Goal: Task Accomplishment & Management: Manage account settings

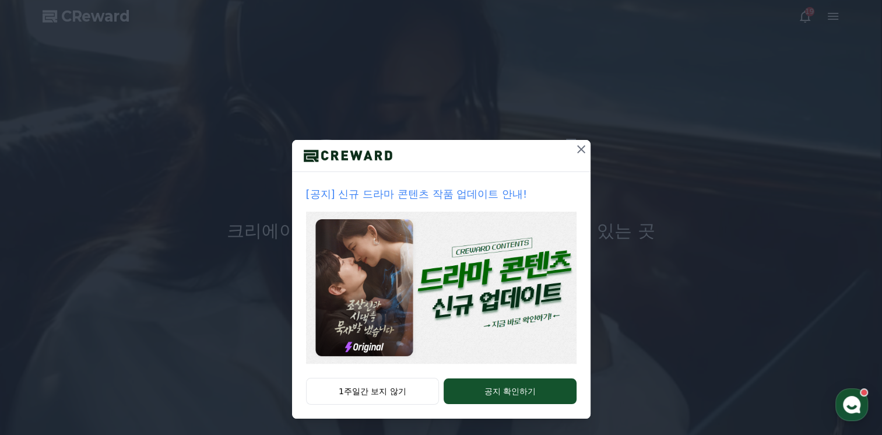
click at [575, 149] on icon at bounding box center [581, 149] width 14 height 14
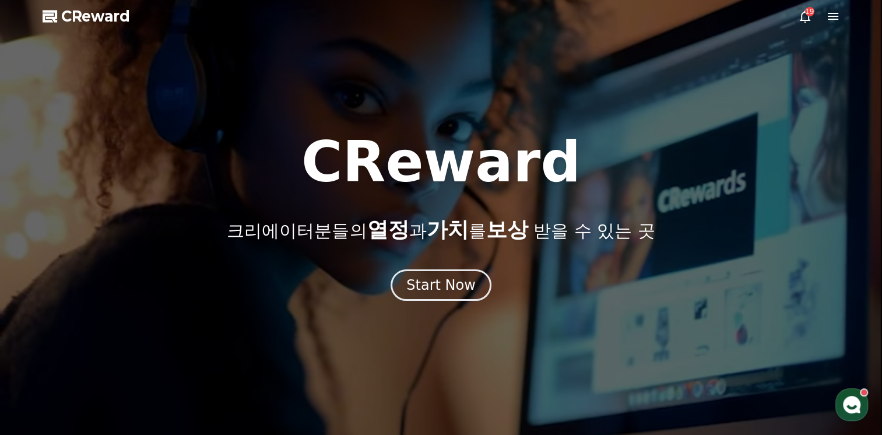
click at [831, 20] on icon at bounding box center [833, 16] width 10 height 7
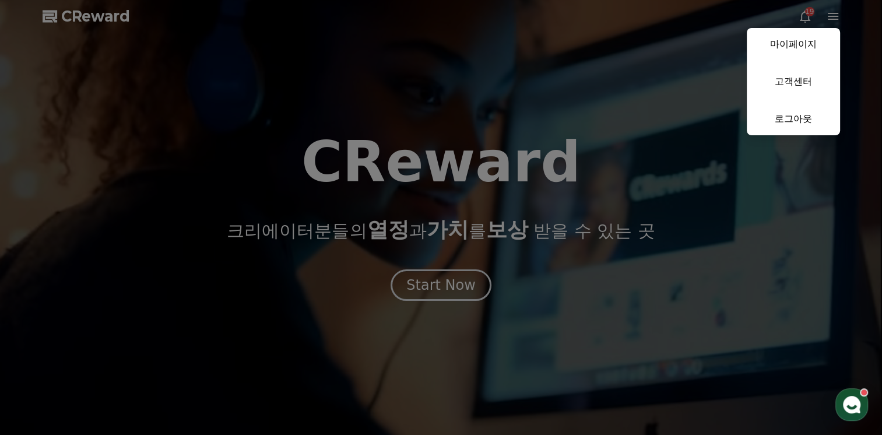
click at [648, 91] on button "close" at bounding box center [441, 217] width 882 height 435
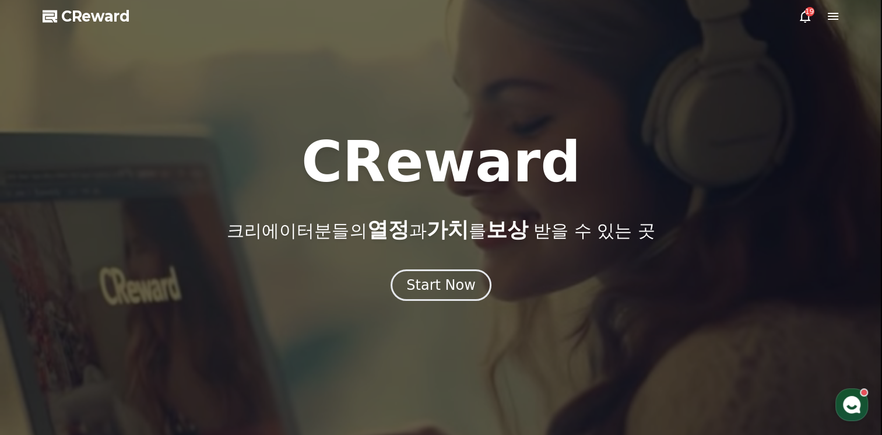
click at [809, 13] on div "19" at bounding box center [809, 11] width 9 height 9
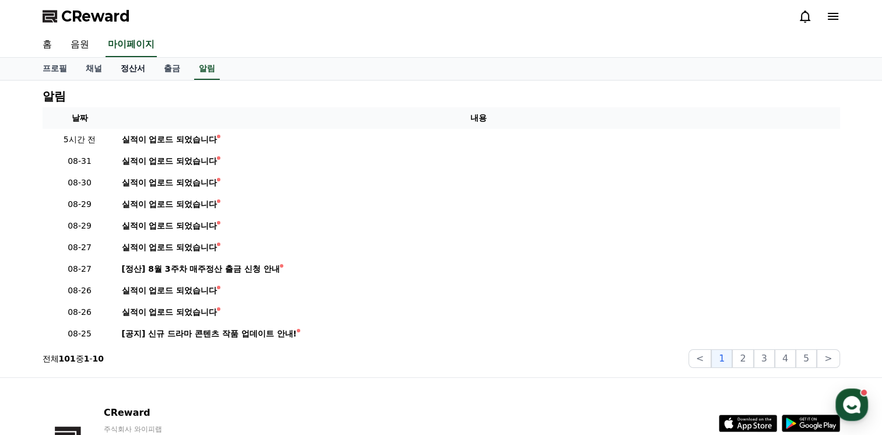
click at [126, 68] on link "정산서" at bounding box center [132, 69] width 43 height 22
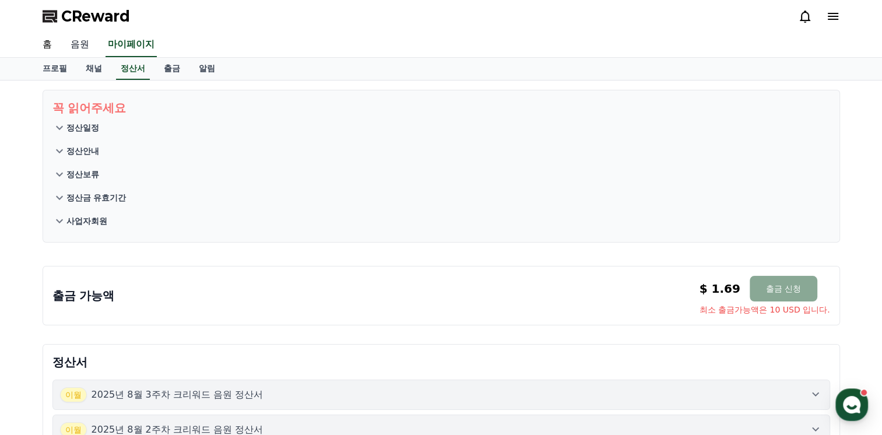
click at [79, 40] on link "음원" at bounding box center [79, 45] width 37 height 24
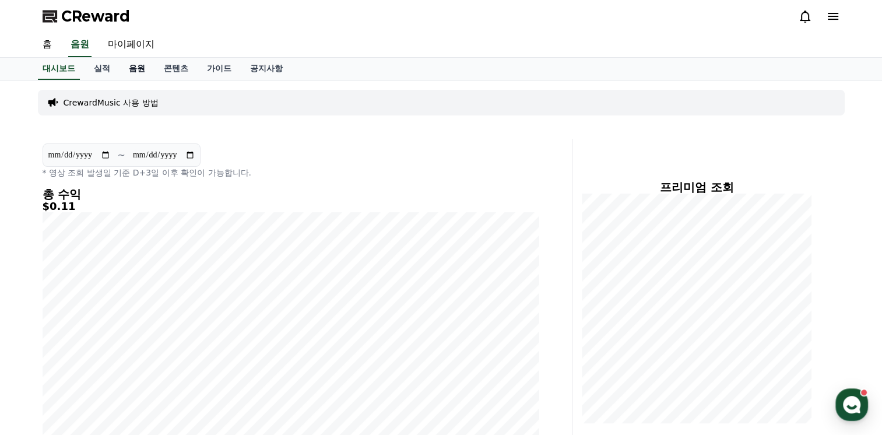
click at [136, 68] on link "음원" at bounding box center [137, 69] width 35 height 22
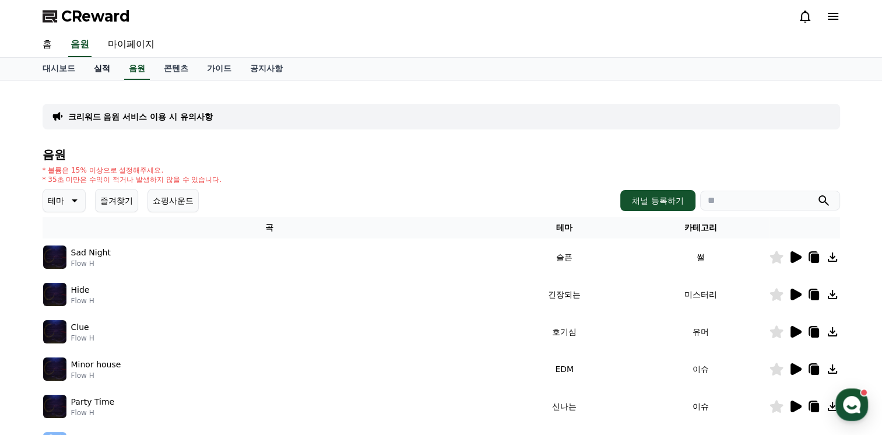
click at [92, 68] on link "실적" at bounding box center [102, 69] width 35 height 22
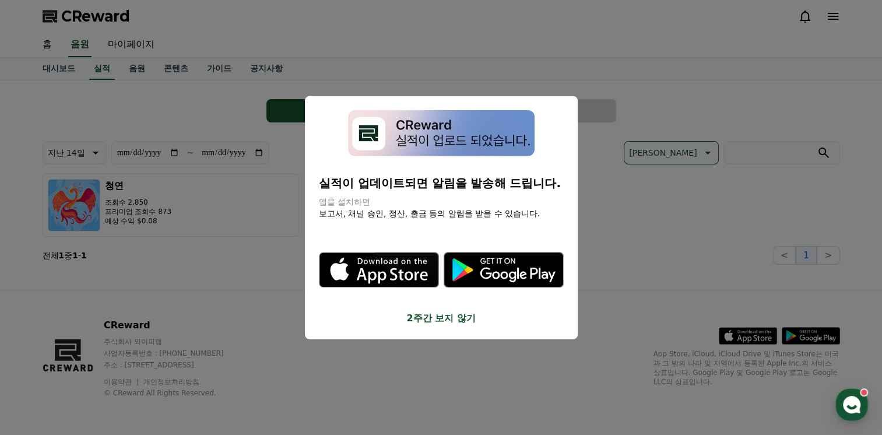
click at [465, 317] on button "2주간 보지 않기" at bounding box center [441, 318] width 245 height 14
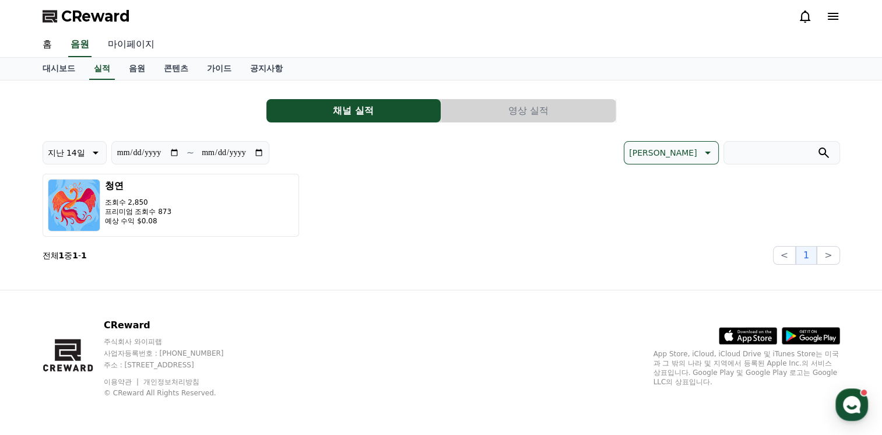
click at [127, 45] on link "마이페이지" at bounding box center [131, 45] width 65 height 24
select select "**********"
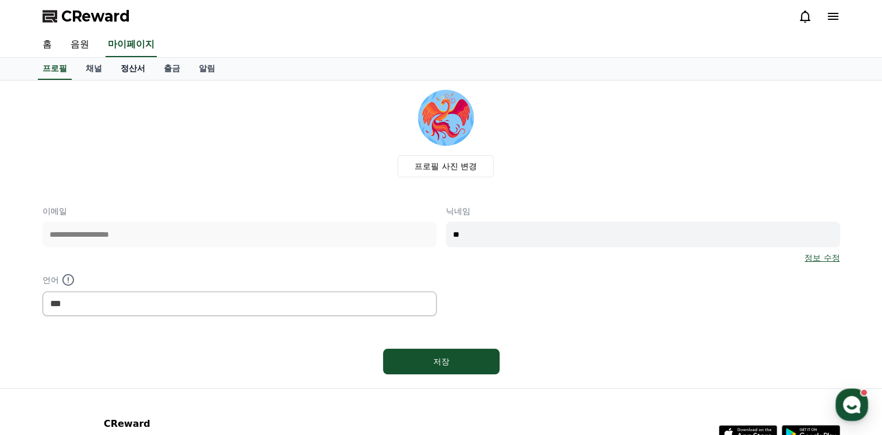
click at [134, 68] on link "정산서" at bounding box center [132, 69] width 43 height 22
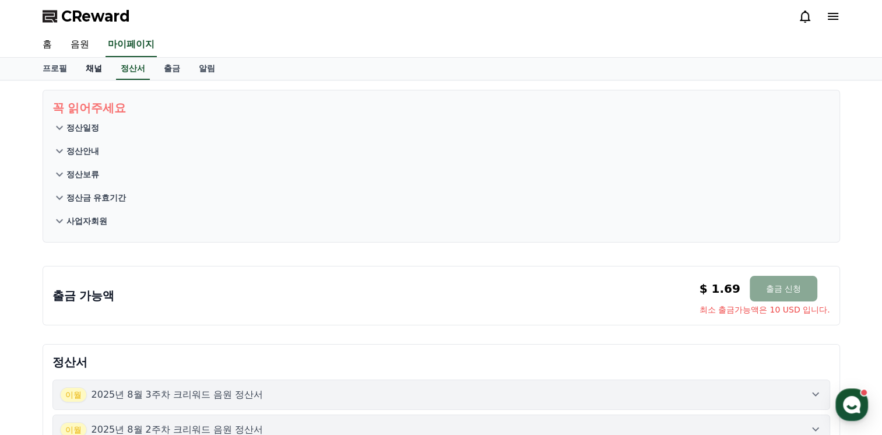
click at [91, 66] on link "채널" at bounding box center [93, 69] width 35 height 22
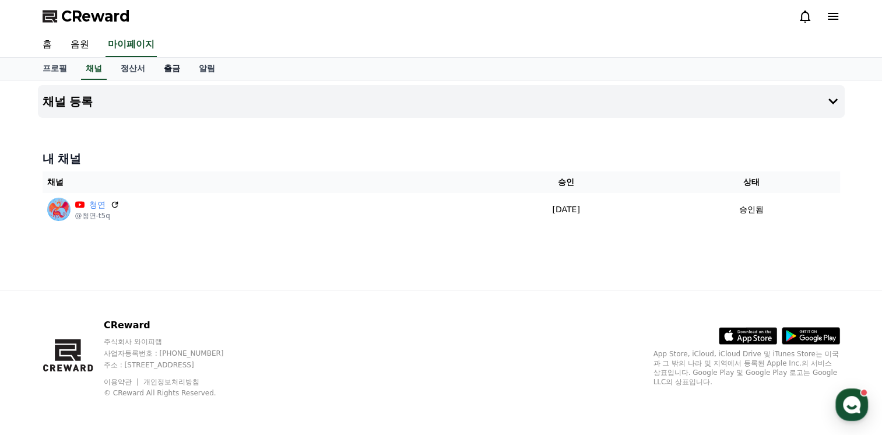
click at [178, 66] on link "출금" at bounding box center [171, 69] width 35 height 22
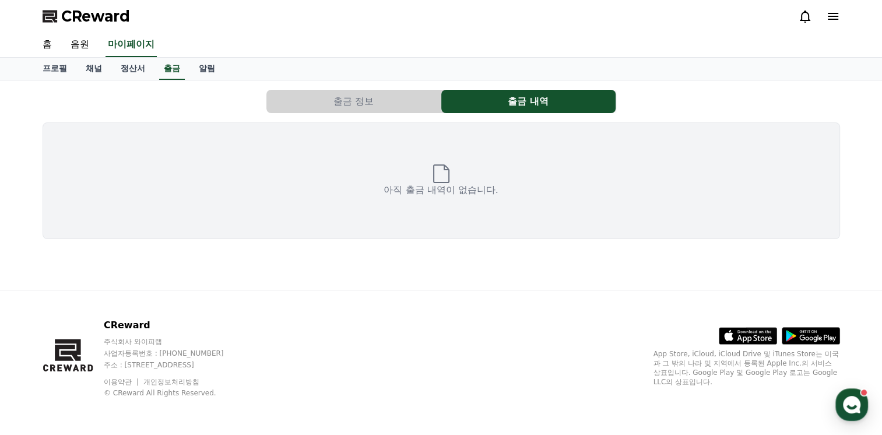
click at [354, 103] on button "출금 정보" at bounding box center [353, 101] width 174 height 23
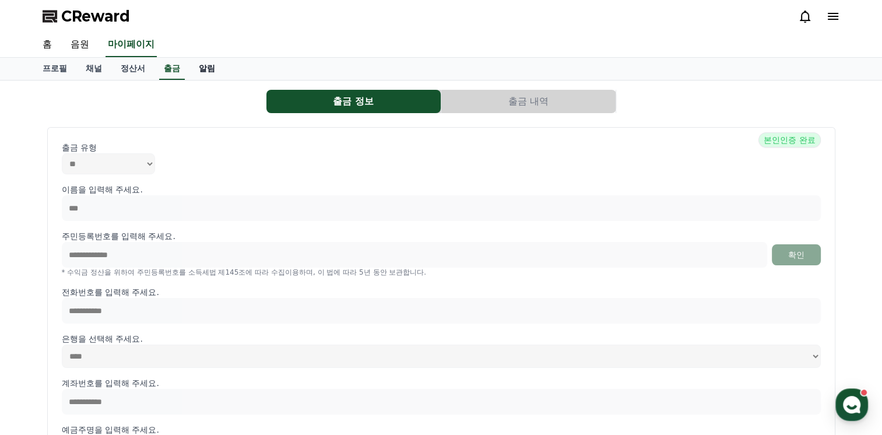
click at [215, 65] on link "알림" at bounding box center [206, 69] width 35 height 22
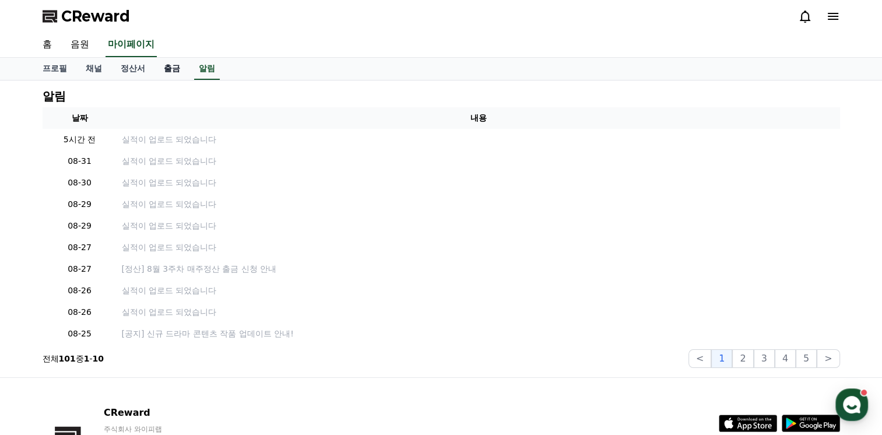
click at [168, 68] on link "출금" at bounding box center [171, 69] width 35 height 22
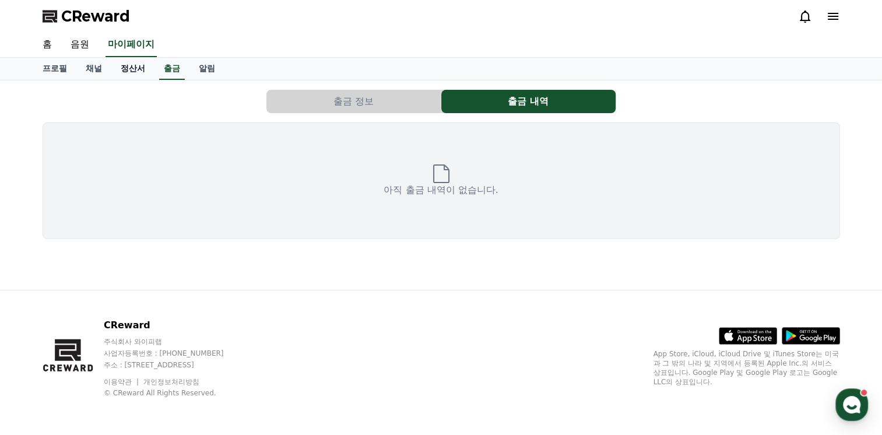
click at [134, 68] on link "정산서" at bounding box center [132, 69] width 43 height 22
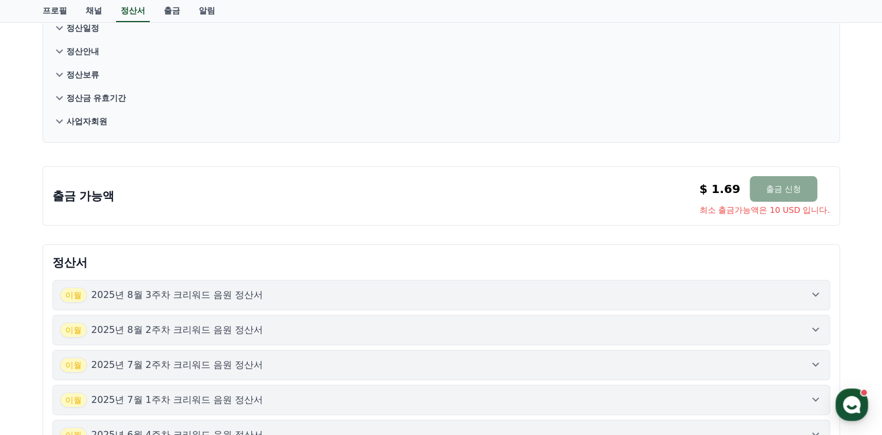
scroll to position [117, 0]
